Goal: Navigation & Orientation: Find specific page/section

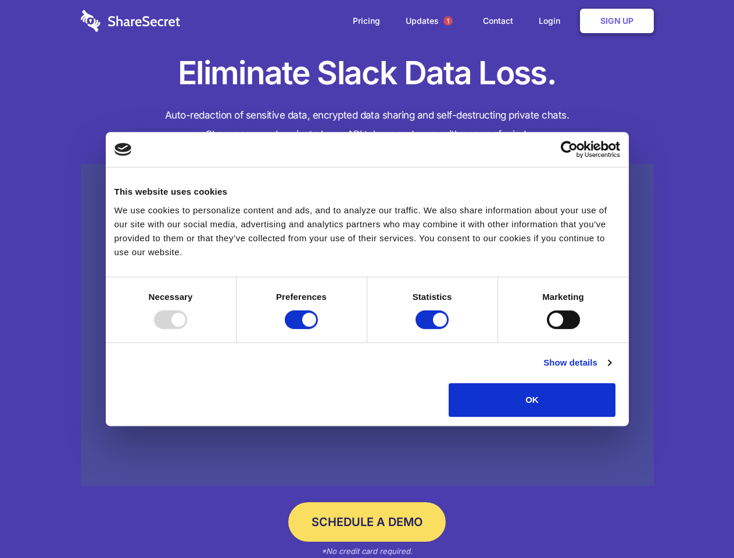
click at [187, 329] on div at bounding box center [170, 320] width 33 height 19
click at [318, 329] on input "Preferences" at bounding box center [301, 320] width 33 height 19
checkbox input "false"
click at [434, 329] on input "Statistics" at bounding box center [432, 320] width 33 height 19
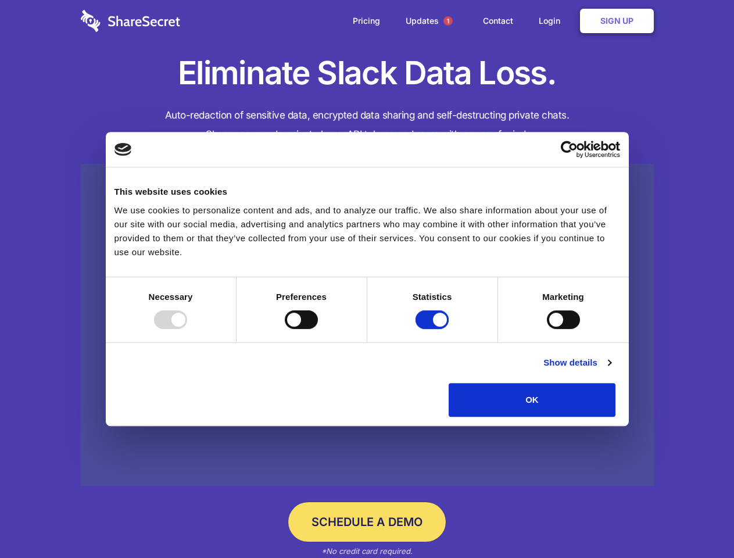
checkbox input "false"
click at [547, 329] on input "Marketing" at bounding box center [563, 320] width 33 height 19
checkbox input "true"
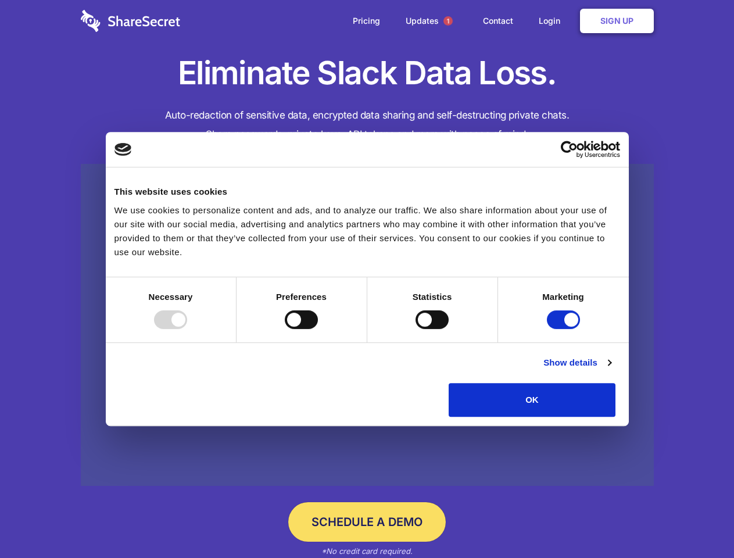
click at [611, 370] on link "Show details" at bounding box center [577, 363] width 67 height 14
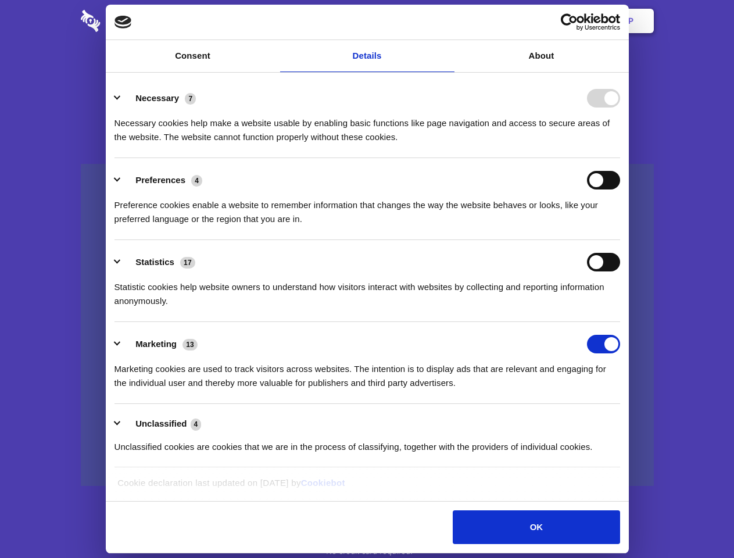
click at [620, 226] on div "Preferences 4 Preference cookies enable a website to remember information that …" at bounding box center [368, 198] width 506 height 55
click at [448, 21] on span "1" at bounding box center [448, 20] width 9 height 9
